Goal: Information Seeking & Learning: Check status

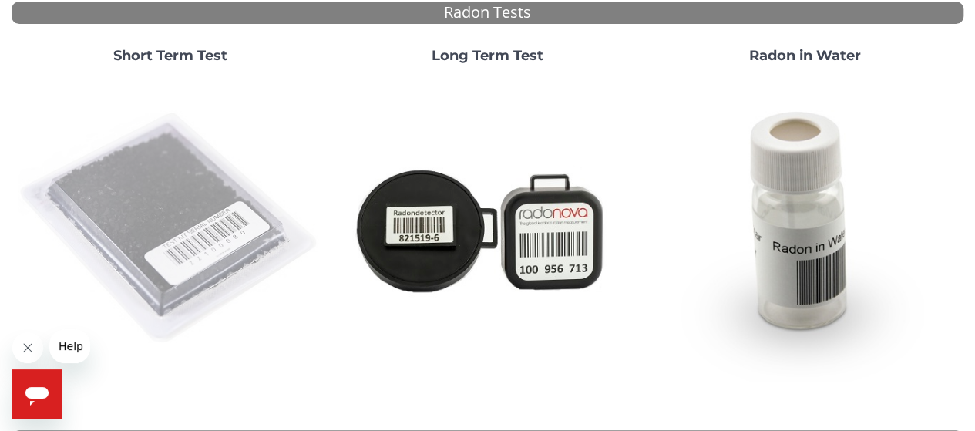
scroll to position [154, 0]
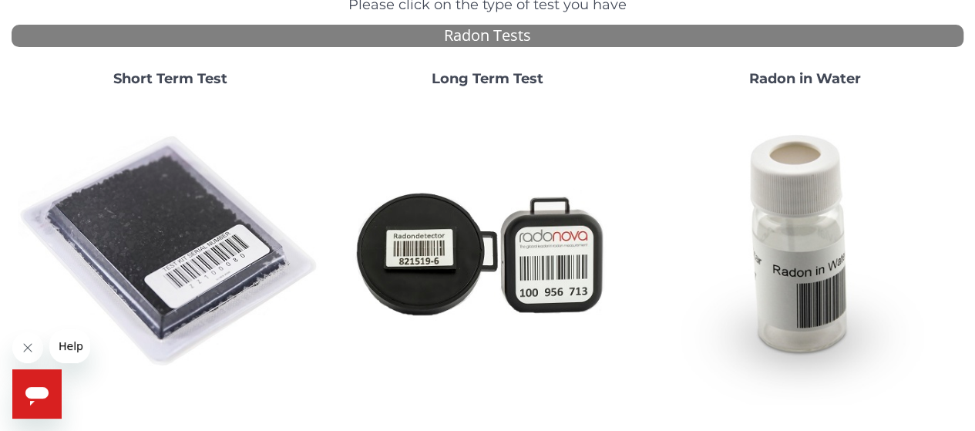
click at [151, 74] on strong "Short Term Test" at bounding box center [170, 78] width 114 height 17
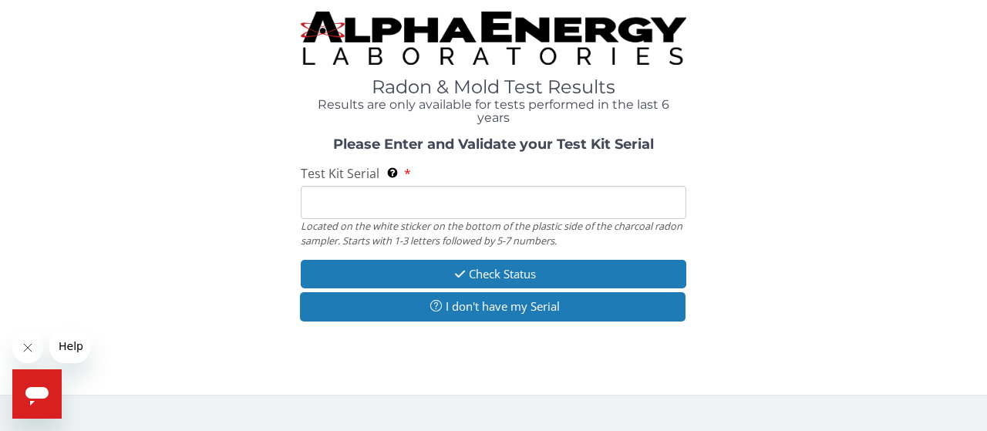
click at [370, 189] on input "Test Kit Serial Located on the white sticker on the bottom of the plastic side …" at bounding box center [493, 202] width 385 height 33
paste input "FC967266"
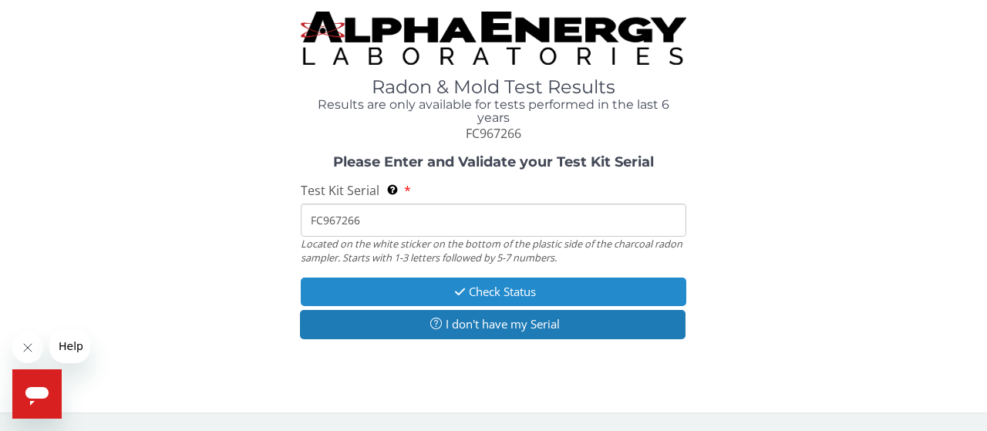
type input "FC967266"
click at [429, 294] on button "Check Status" at bounding box center [493, 291] width 385 height 29
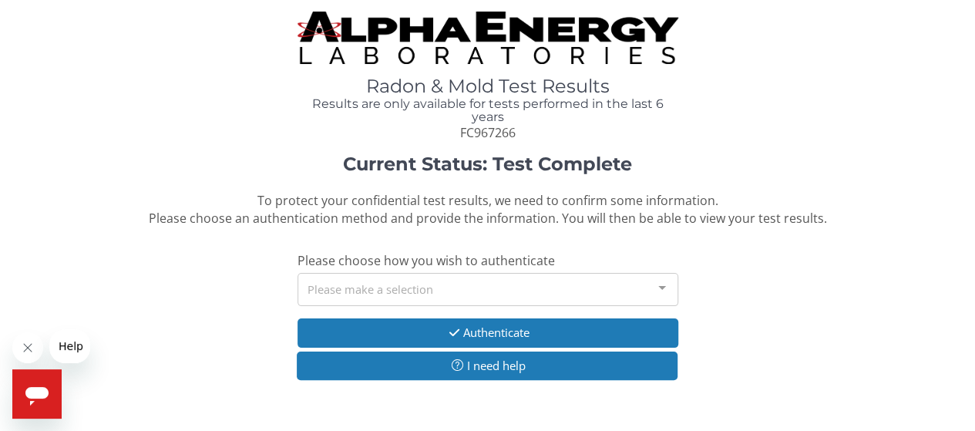
scroll to position [50, 0]
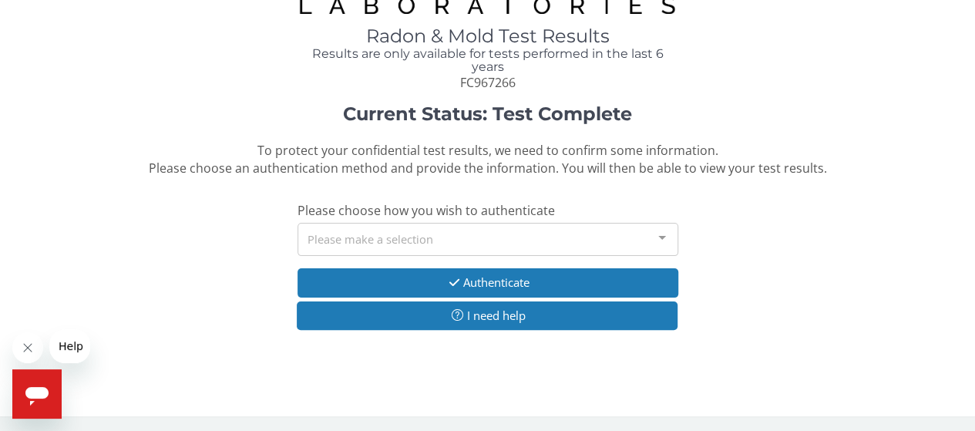
click at [468, 230] on div "Please make a selection" at bounding box center [487, 239] width 381 height 33
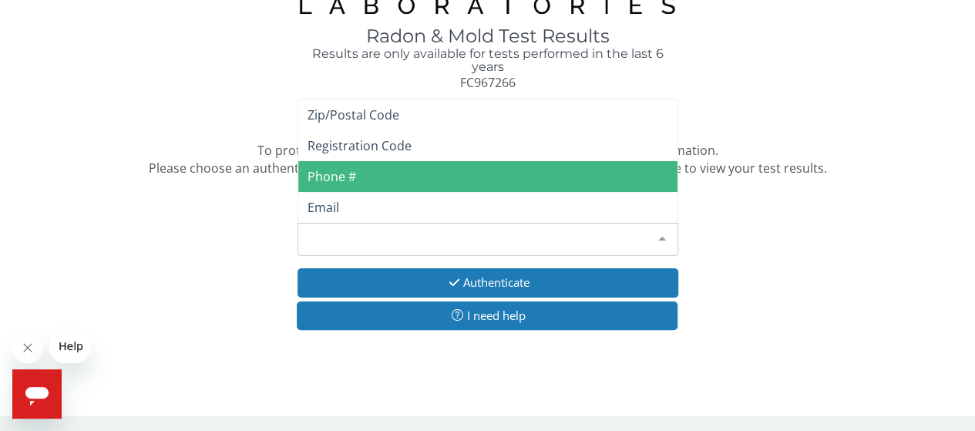
click at [373, 173] on span "Phone #" at bounding box center [487, 176] width 379 height 31
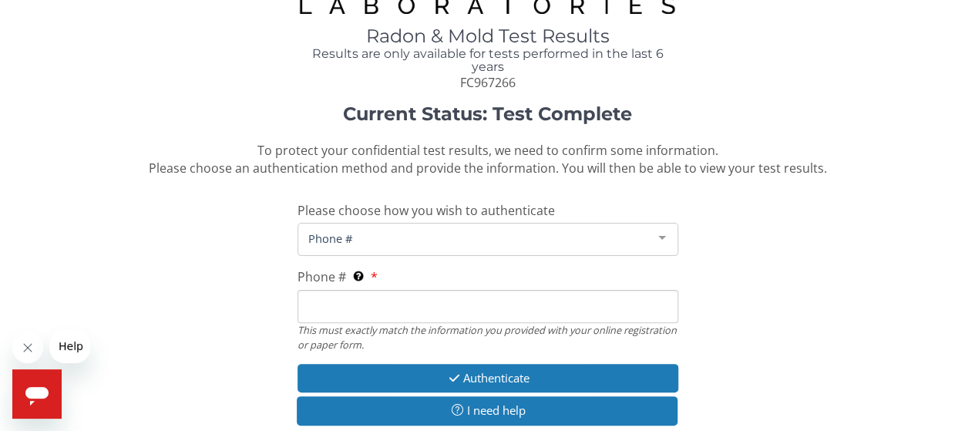
click at [381, 288] on div "Phone # This must exactly match the information you provided with your online r…" at bounding box center [487, 309] width 381 height 82
click at [381, 290] on input "Phone # This must exactly match the information you provided with your online r…" at bounding box center [487, 306] width 381 height 33
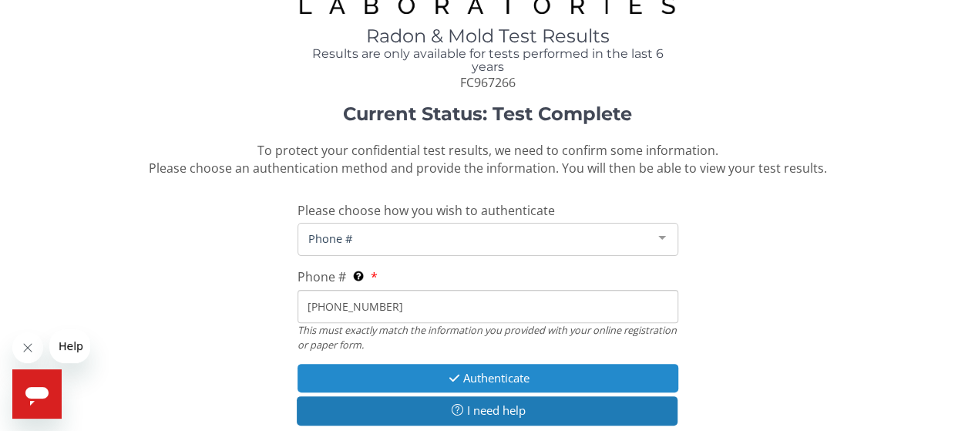
type input "[PHONE_NUMBER]"
click at [476, 365] on button "Authenticate" at bounding box center [487, 378] width 381 height 29
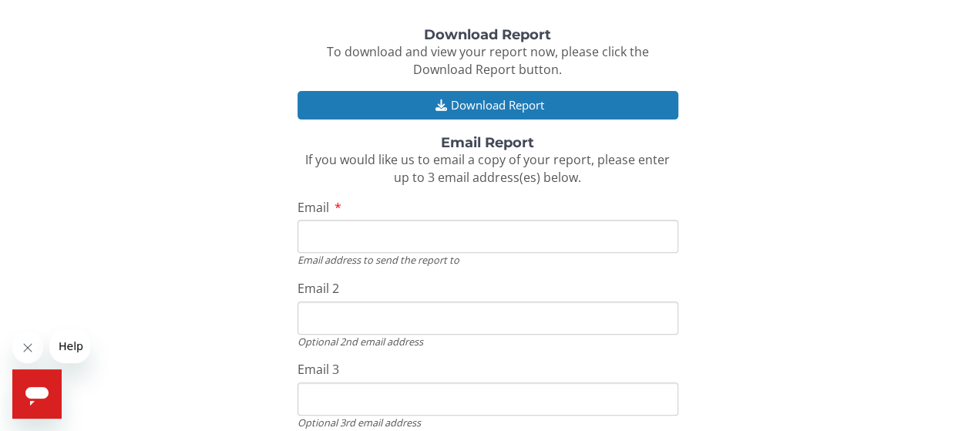
scroll to position [204, 0]
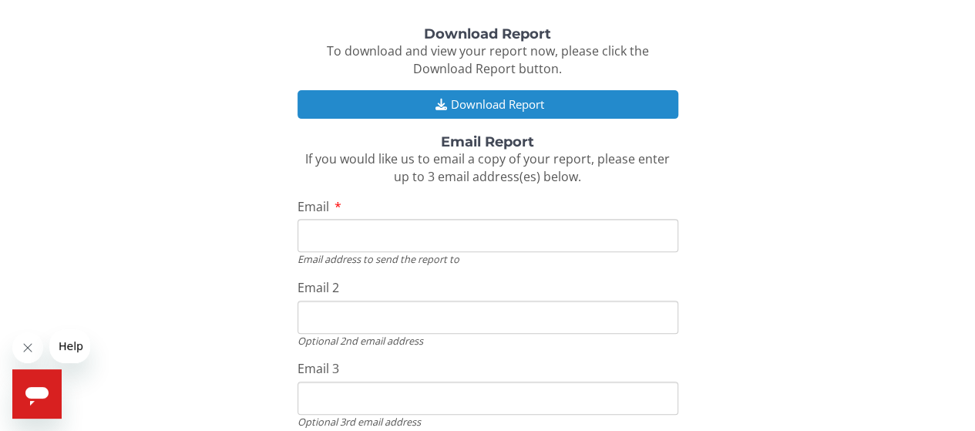
click at [538, 105] on button "Download Report" at bounding box center [487, 104] width 381 height 29
